Goal: Browse casually

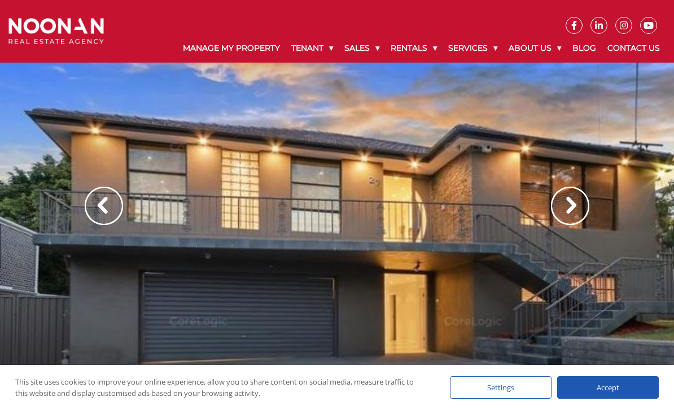
scroll to position [19, 0]
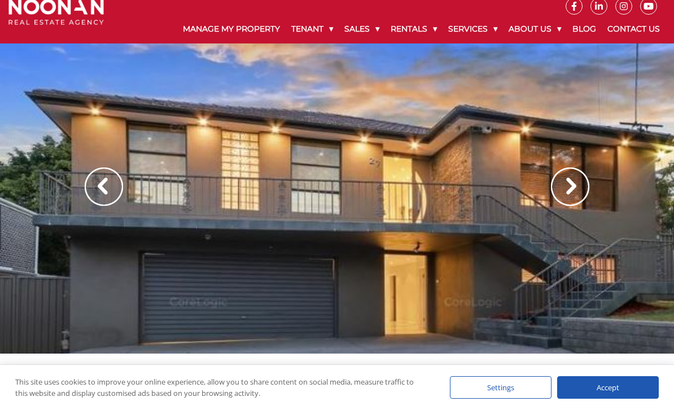
click at [568, 186] on img at bounding box center [570, 187] width 38 height 38
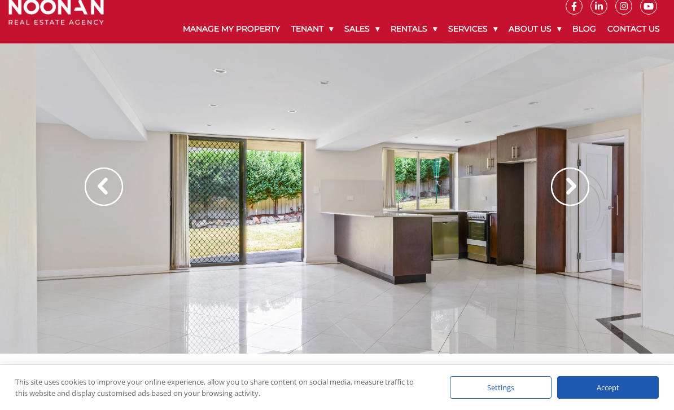
click at [571, 189] on img at bounding box center [570, 187] width 38 height 38
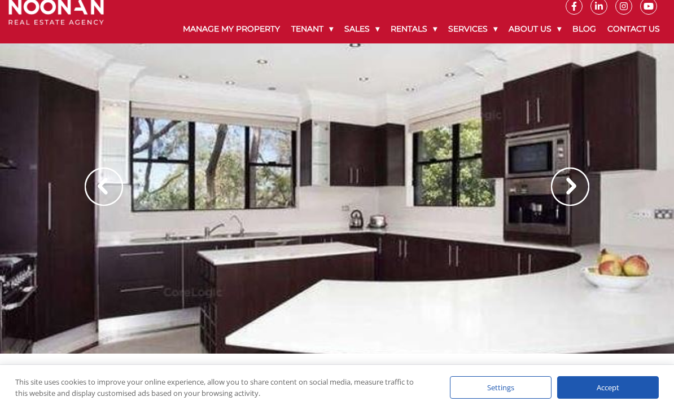
click at [569, 194] on img at bounding box center [570, 187] width 38 height 38
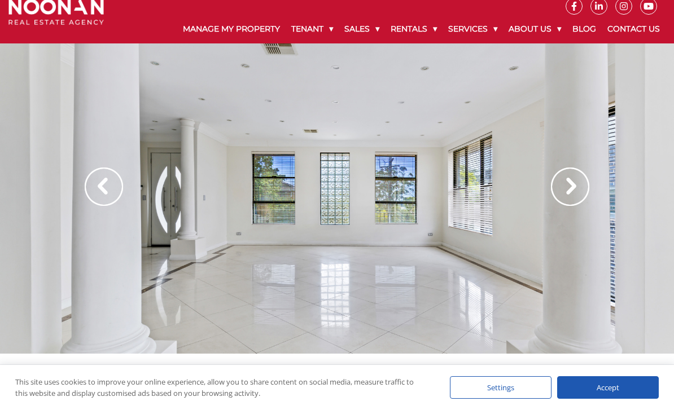
click at [566, 181] on img at bounding box center [570, 187] width 38 height 38
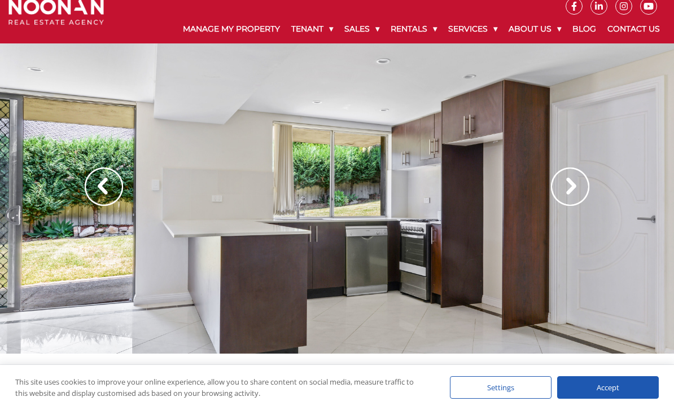
click at [564, 191] on img at bounding box center [570, 187] width 38 height 38
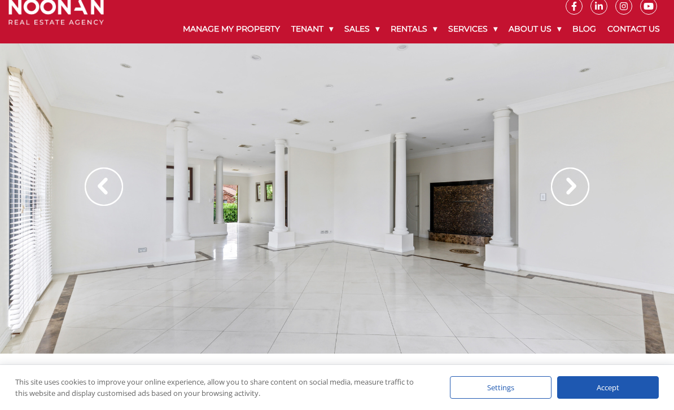
click at [93, 197] on img at bounding box center [104, 187] width 38 height 38
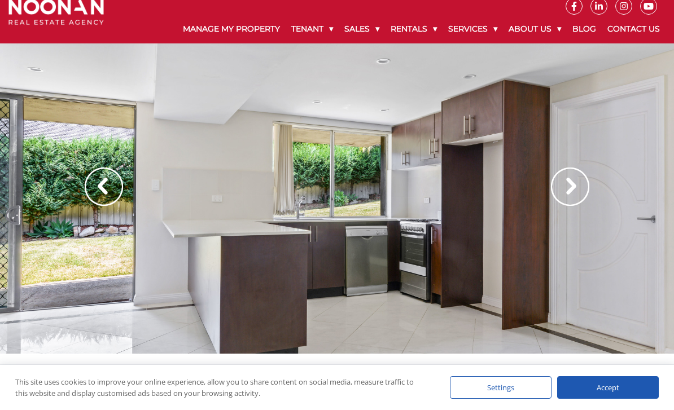
click at [112, 196] on img at bounding box center [104, 187] width 38 height 38
click at [562, 193] on img at bounding box center [570, 187] width 38 height 38
click at [566, 194] on img at bounding box center [570, 187] width 38 height 38
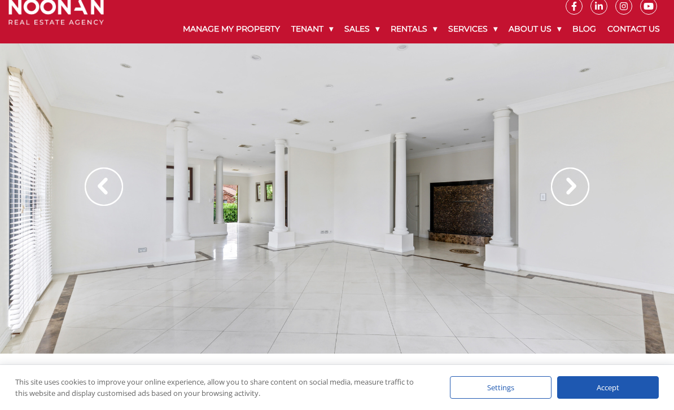
click at [567, 197] on img at bounding box center [570, 187] width 38 height 38
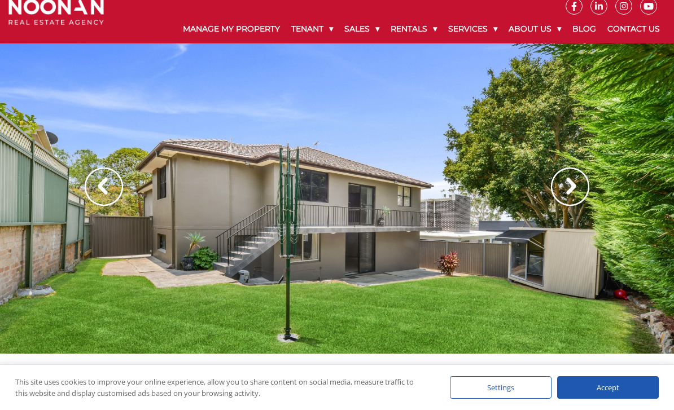
click at [565, 193] on img at bounding box center [570, 187] width 38 height 38
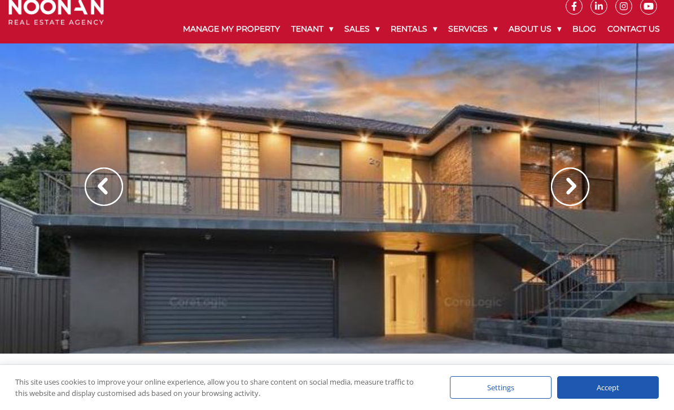
click at [92, 199] on img at bounding box center [104, 187] width 38 height 38
click at [560, 191] on img at bounding box center [570, 187] width 38 height 38
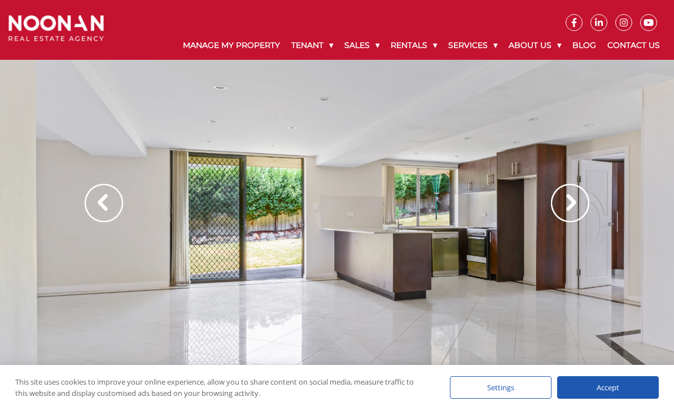
scroll to position [0, 0]
